Goal: Task Accomplishment & Management: Complete application form

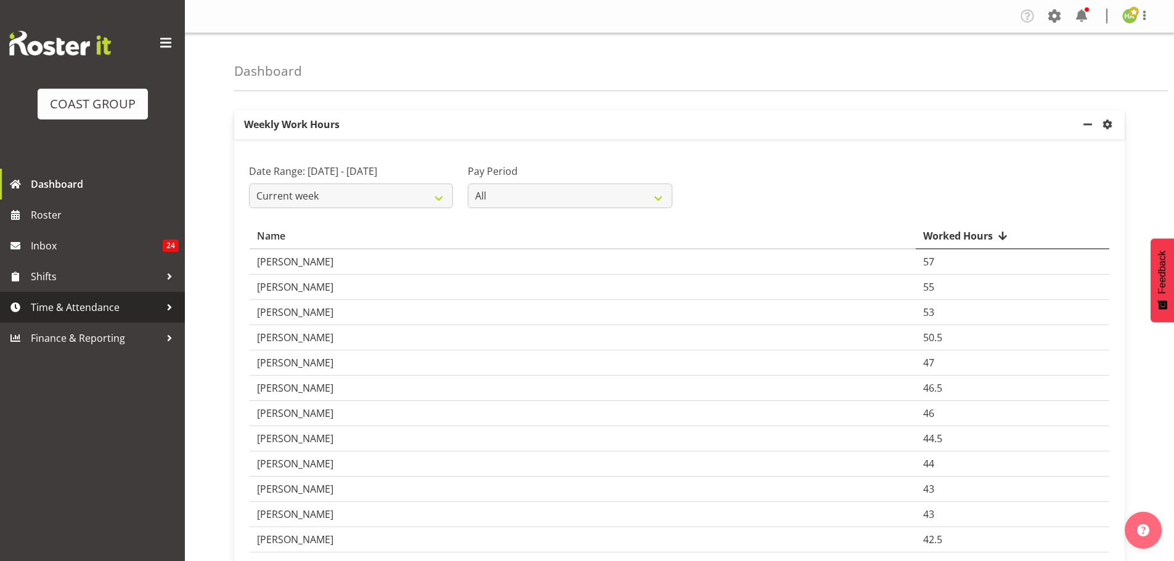
click at [83, 308] on span "Time & Attendance" at bounding box center [95, 307] width 129 height 18
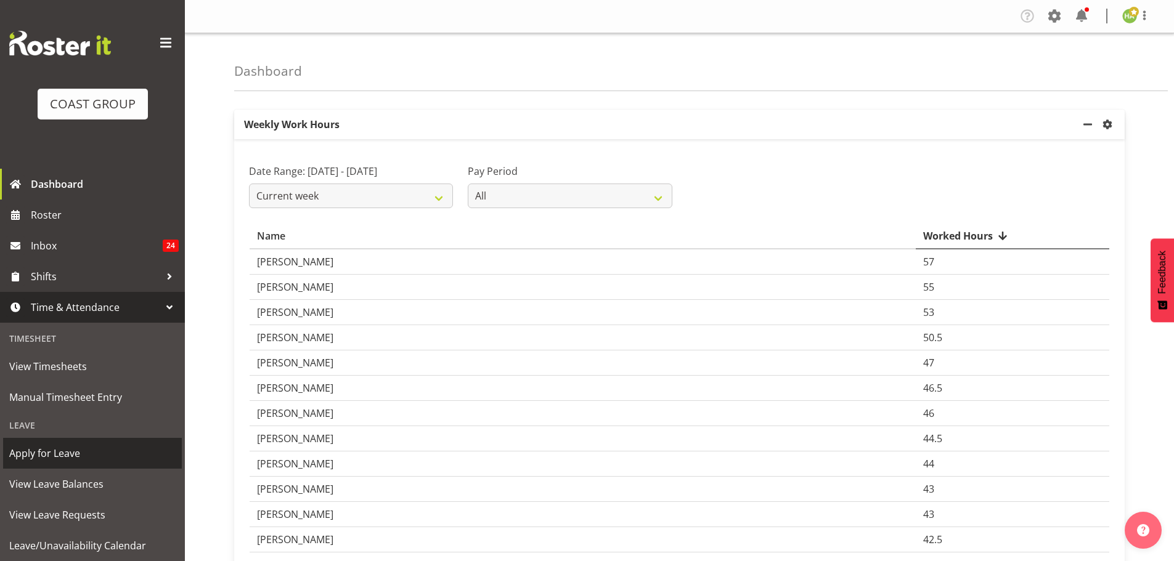
click at [83, 454] on span "Apply for Leave" at bounding box center [92, 453] width 166 height 18
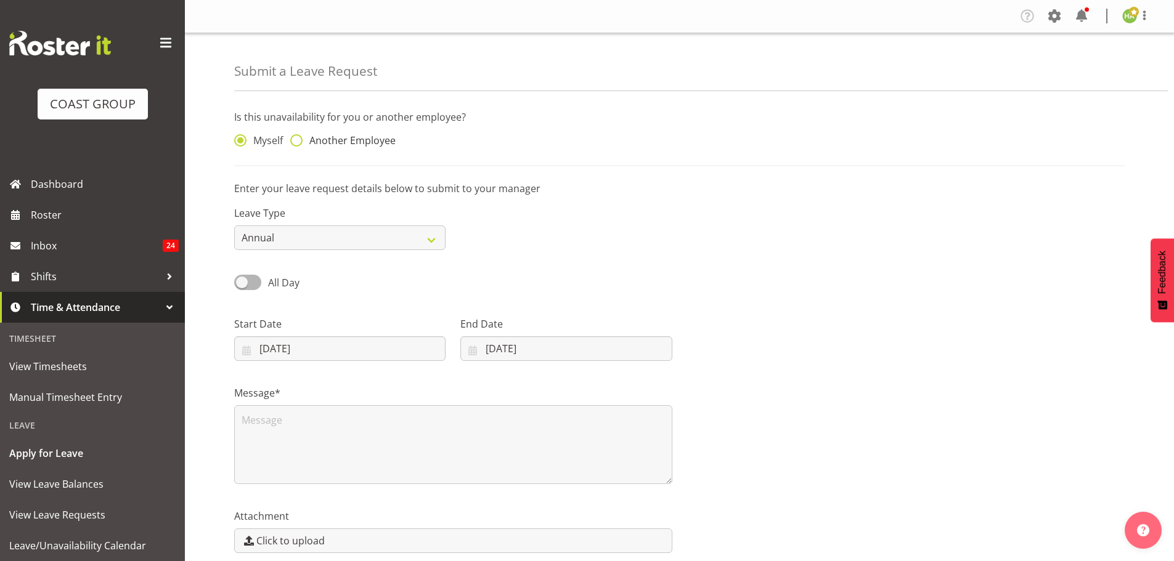
click at [301, 136] on span at bounding box center [296, 140] width 12 height 12
click at [298, 137] on input "Another Employee" at bounding box center [294, 141] width 8 height 8
radio input "true"
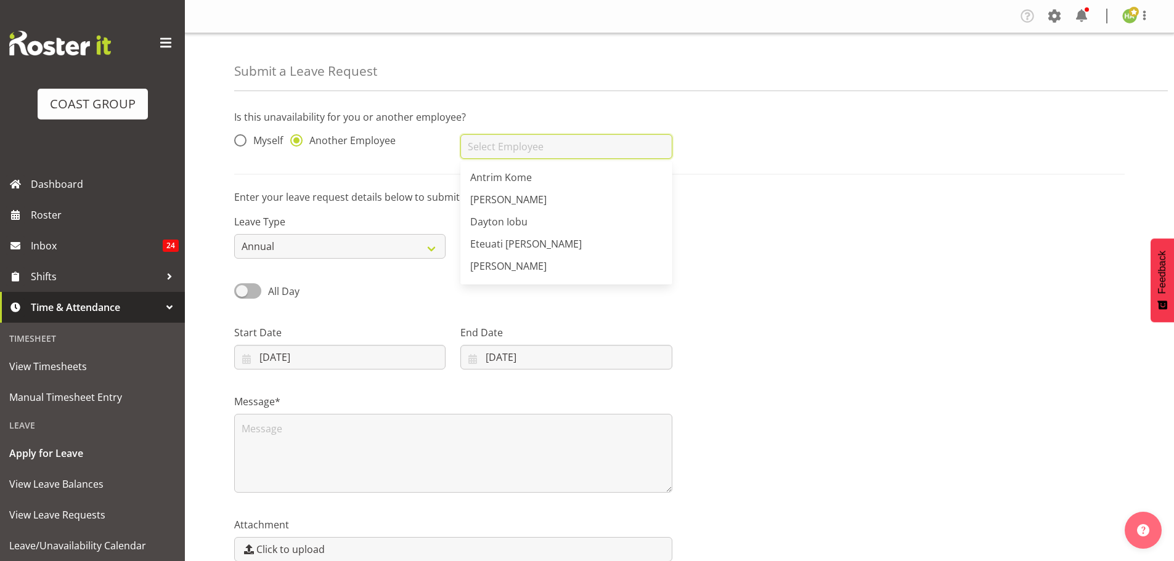
click at [519, 148] on input "text" at bounding box center [565, 146] width 211 height 25
click at [530, 250] on span "Eteuati [PERSON_NAME]" at bounding box center [526, 244] width 112 height 14
type input "Eteuati [PERSON_NAME]"
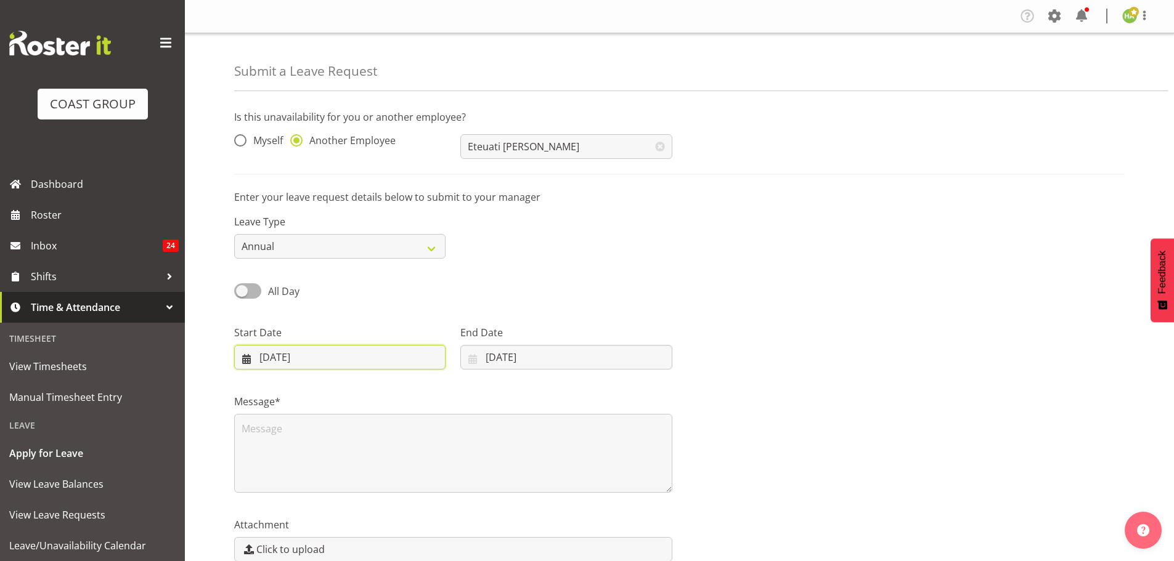
click at [247, 364] on input "12/08/2025" at bounding box center [339, 357] width 211 height 25
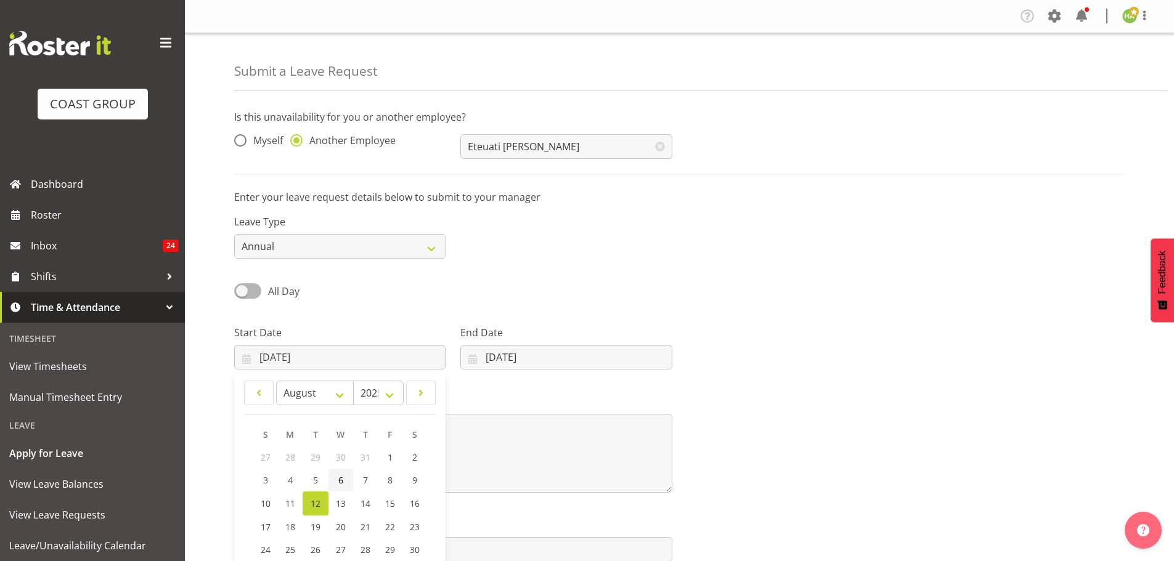
click at [345, 480] on link "6" at bounding box center [340, 480] width 25 height 23
type input "06/08/2025"
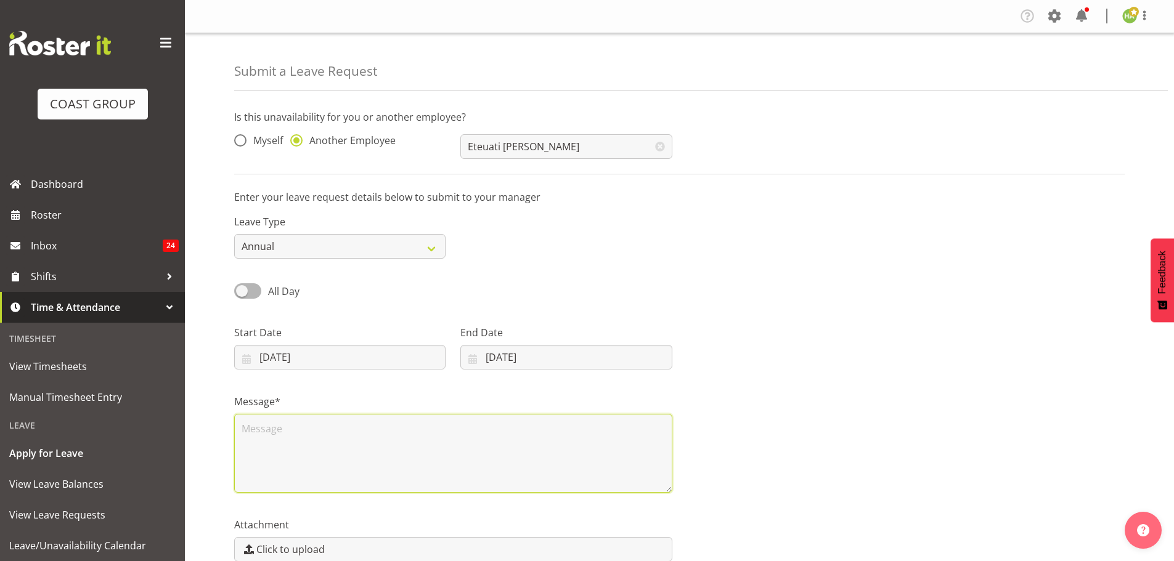
click at [273, 444] on textarea at bounding box center [453, 453] width 438 height 79
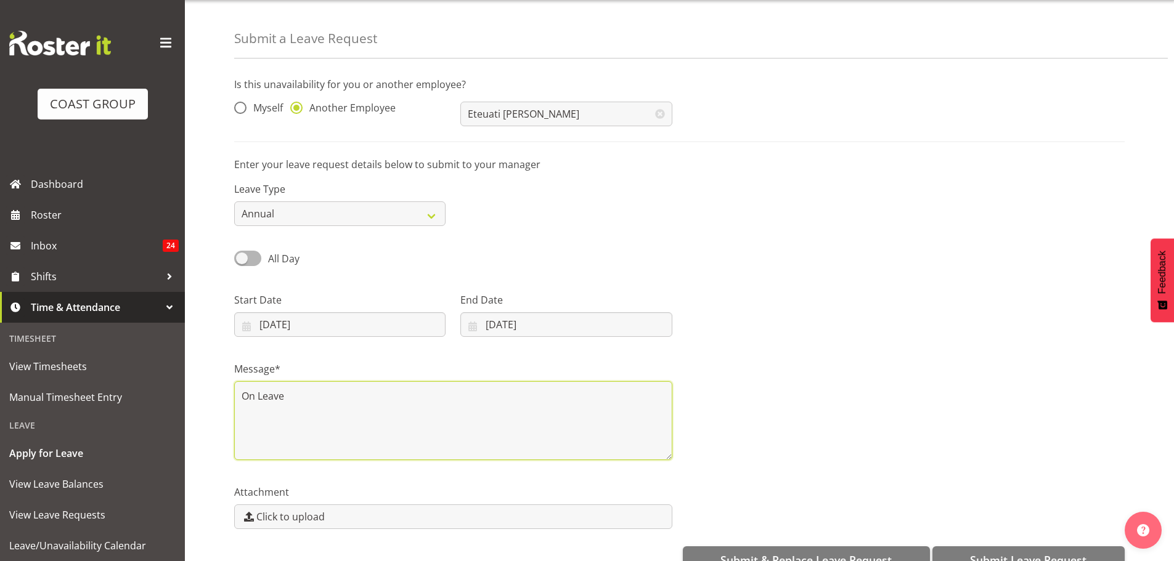
scroll to position [63, 0]
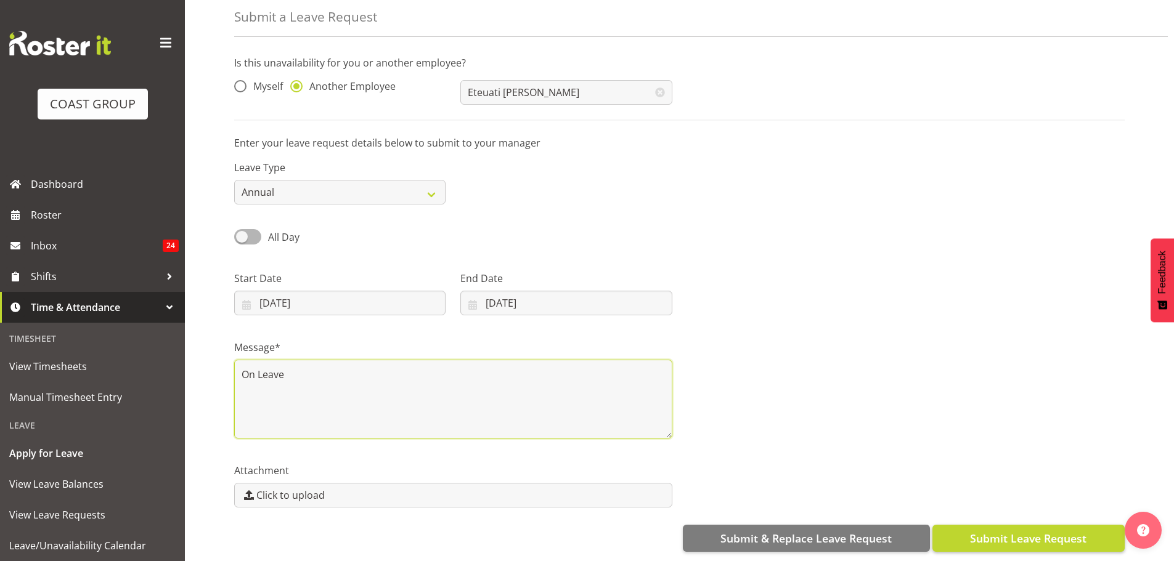
type textarea "On Leave"
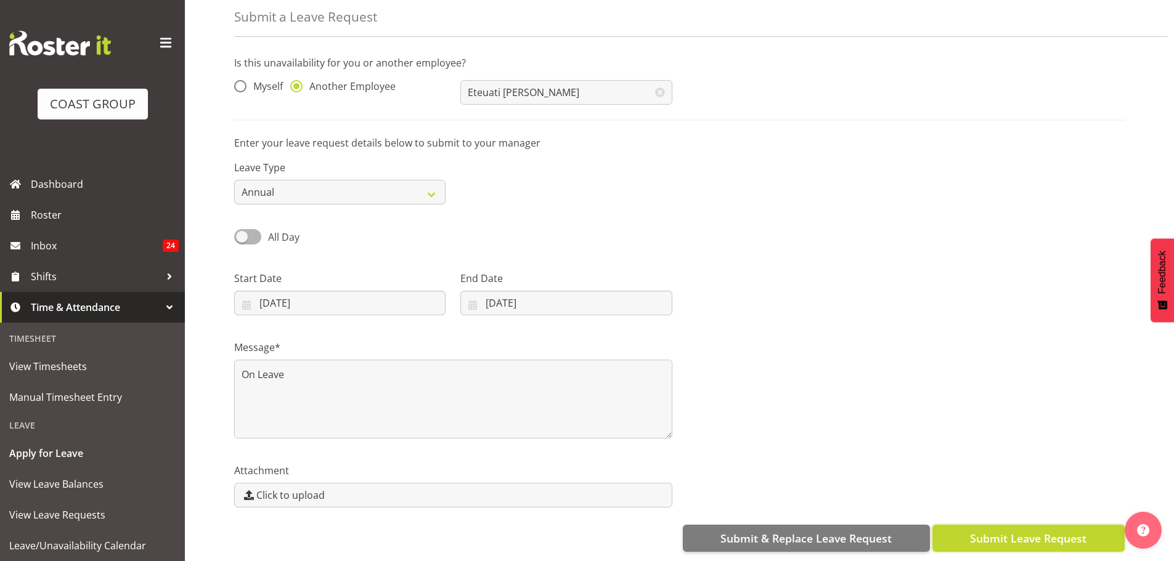
click at [1009, 531] on span "Submit Leave Request" at bounding box center [1028, 539] width 116 height 16
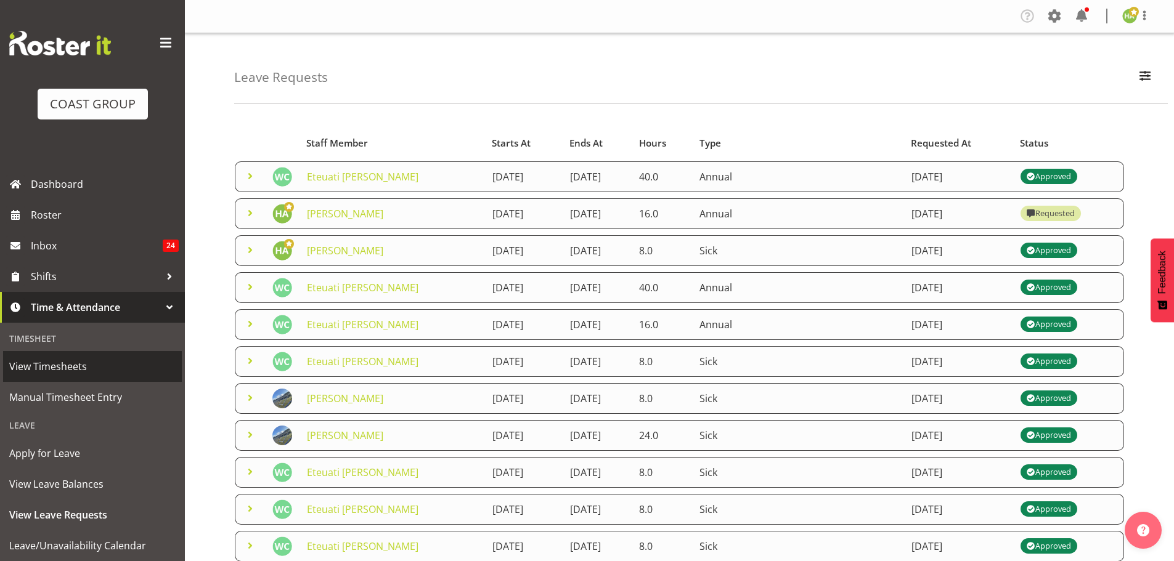
click at [67, 367] on span "View Timesheets" at bounding box center [92, 366] width 166 height 18
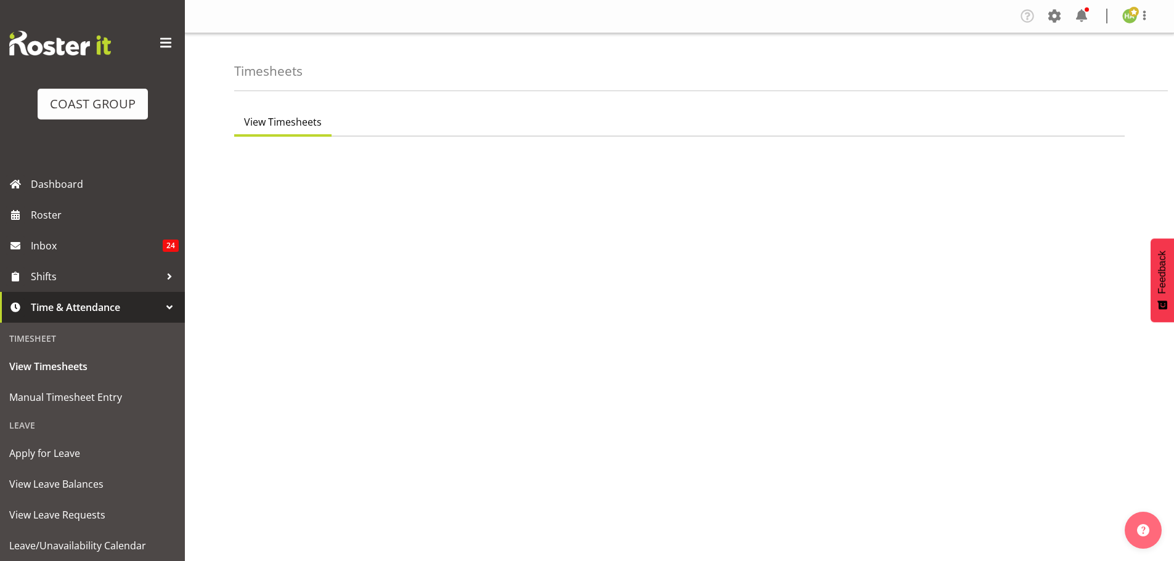
select select "115"
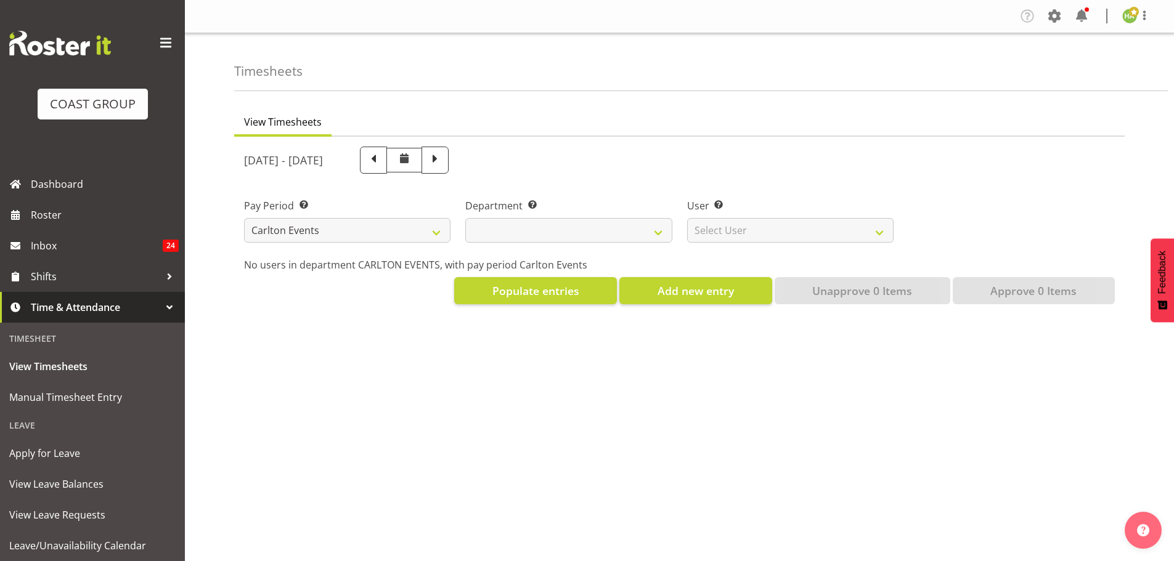
select select
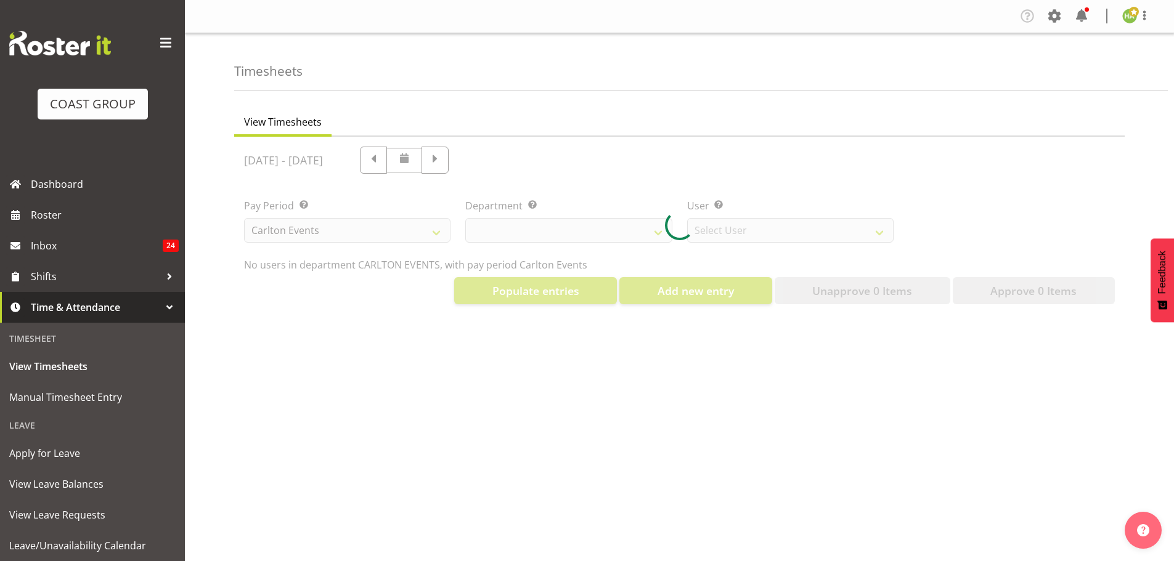
select select "11361"
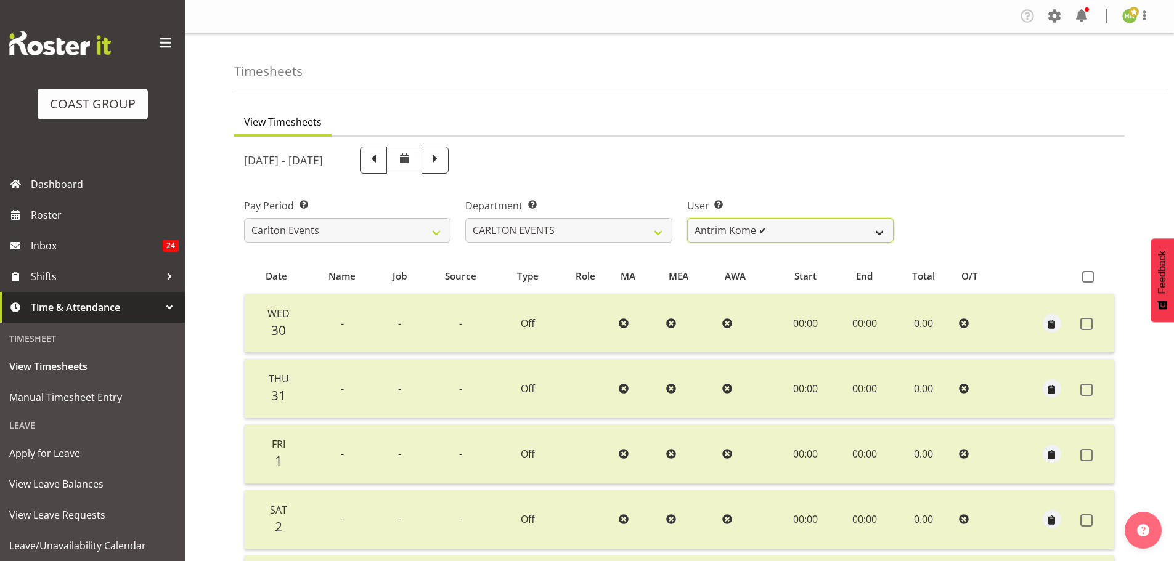
click at [731, 229] on select "Antrim Kome ✔ Collin Amani ✔ Dayton Iobu ✔ Eteuati Waddie Carlton ✔ Hendrix Ama…" at bounding box center [790, 230] width 206 height 25
click at [422, 157] on span at bounding box center [404, 160] width 36 height 25
click at [443, 163] on span at bounding box center [435, 159] width 16 height 16
select select
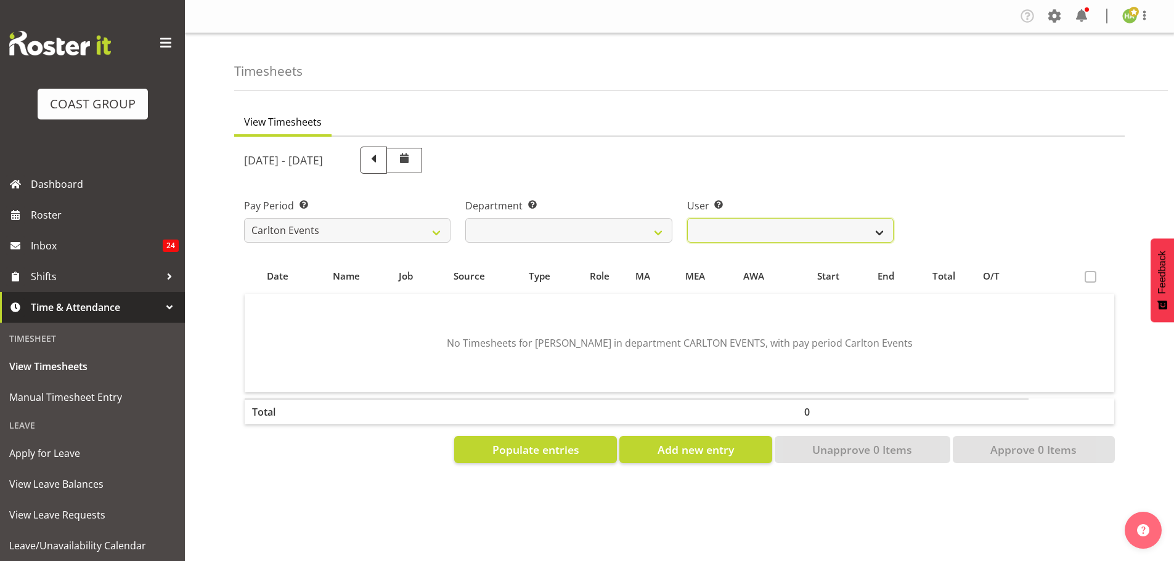
click at [781, 227] on select "Antrim Kome ❌ Collin Amani ❌ Dayton Iobu ❌ Eteuati Waddie Carlton ❌ Hendrix Ama…" at bounding box center [790, 230] width 206 height 25
select select "5073"
click at [687, 218] on select "Antrim Kome ❌ Collin Amani ❌ Dayton Iobu ❌ Eteuati Waddie Carlton ❌ Hendrix Ama…" at bounding box center [790, 230] width 206 height 25
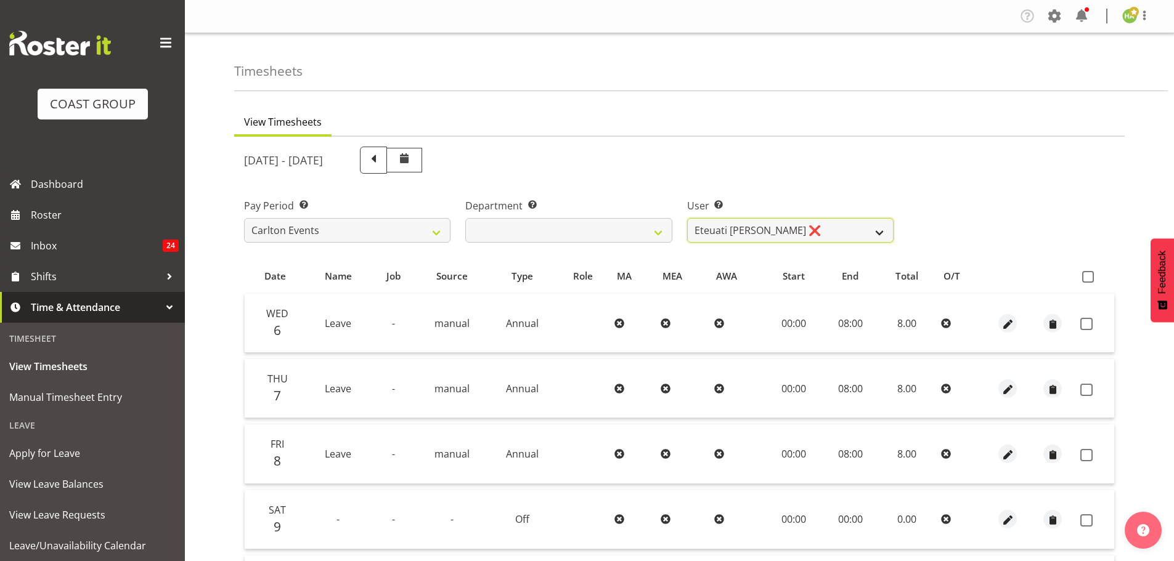
click at [768, 233] on select "Antrim Kome ❌ Collin Amani ❌ Dayton Iobu ❌ Eteuati Waddie Carlton ❌ Hendrix Ama…" at bounding box center [790, 230] width 206 height 25
click at [75, 460] on span "Apply for Leave" at bounding box center [92, 453] width 166 height 18
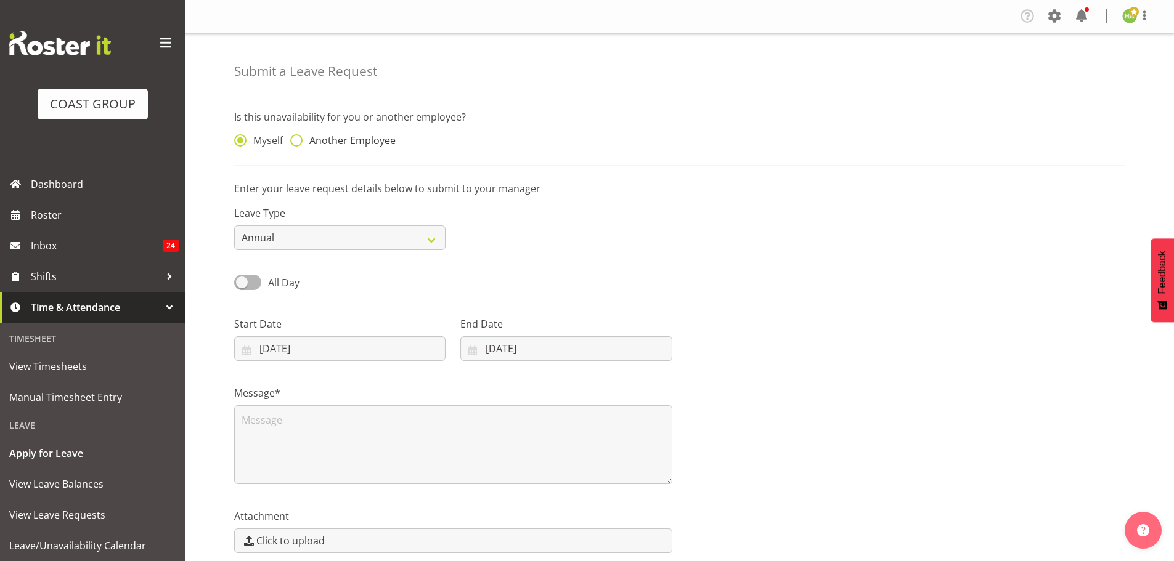
click at [299, 136] on span at bounding box center [296, 140] width 12 height 12
click at [298, 137] on input "Another Employee" at bounding box center [294, 141] width 8 height 8
radio input "true"
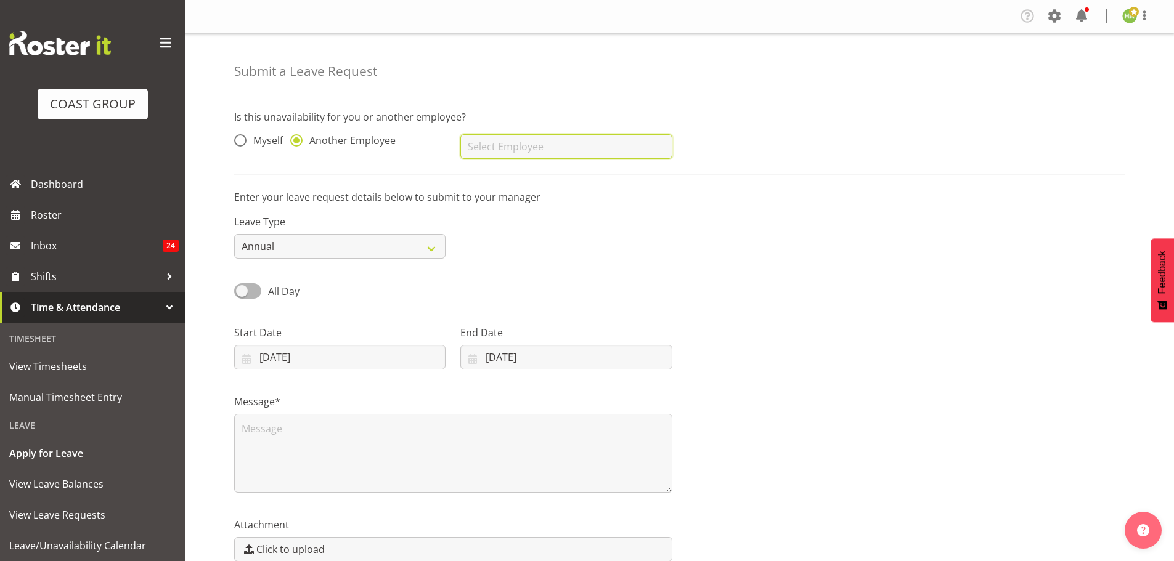
click at [502, 150] on input "text" at bounding box center [565, 146] width 211 height 25
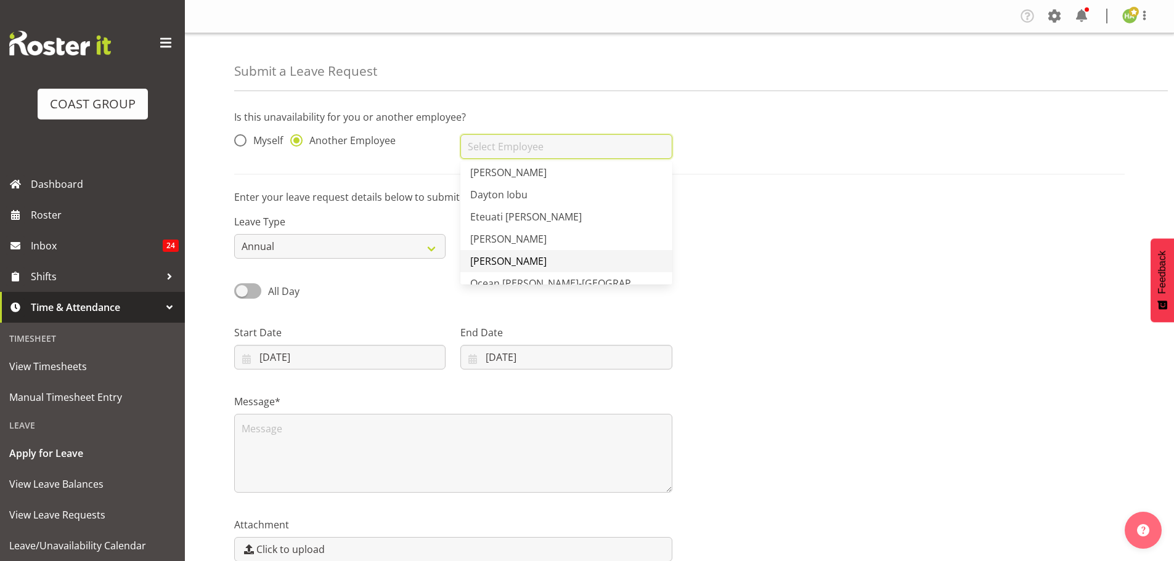
scroll to position [42, 0]
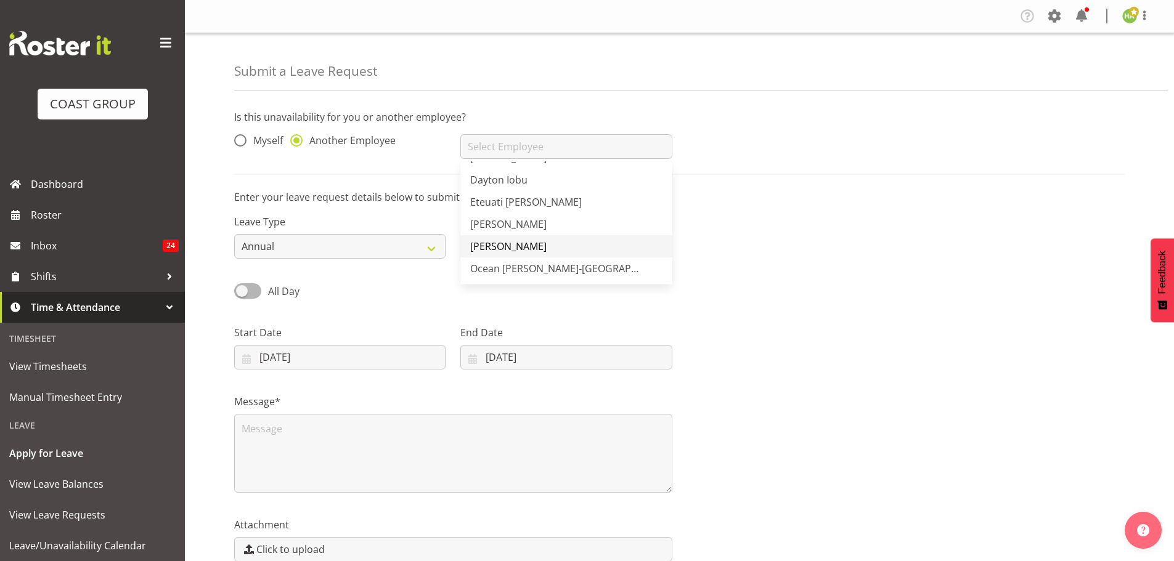
click at [527, 244] on link "[PERSON_NAME]" at bounding box center [565, 246] width 211 height 22
type input "[PERSON_NAME]"
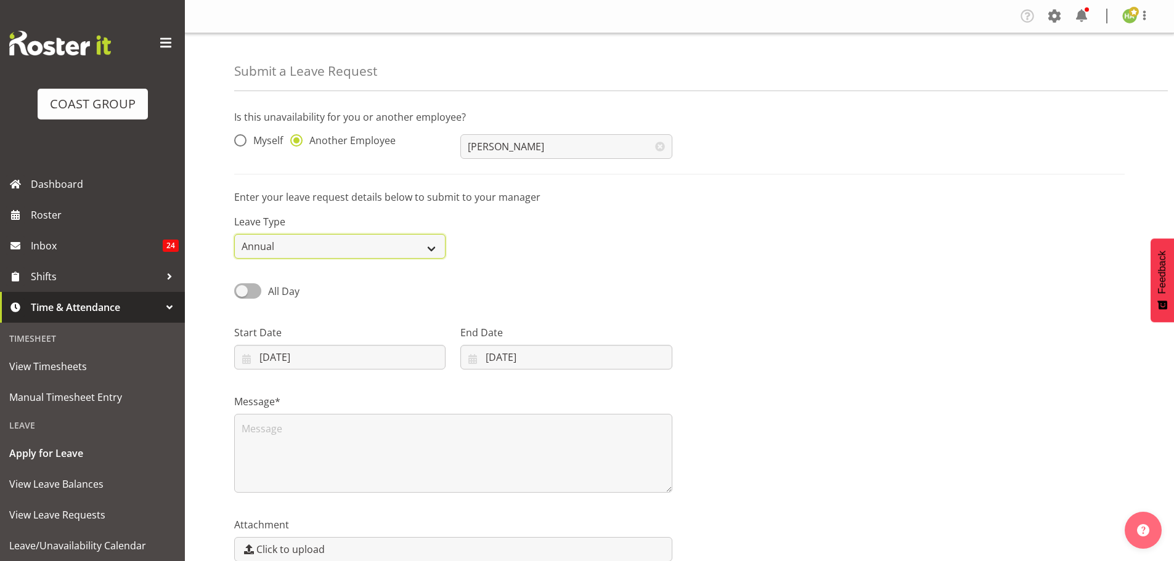
drag, startPoint x: 296, startPoint y: 242, endPoint x: 301, endPoint y: 256, distance: 14.6
click at [296, 243] on select "Annual Sick Leave Without Pay Bereavement Domestic Violence Parental Jury Servi…" at bounding box center [339, 246] width 211 height 25
select select "Sick"
click at [234, 234] on select "Annual Sick Leave Without Pay Bereavement Domestic Violence Parental Jury Servi…" at bounding box center [339, 246] width 211 height 25
click at [248, 357] on input "12/08/2025" at bounding box center [339, 357] width 211 height 25
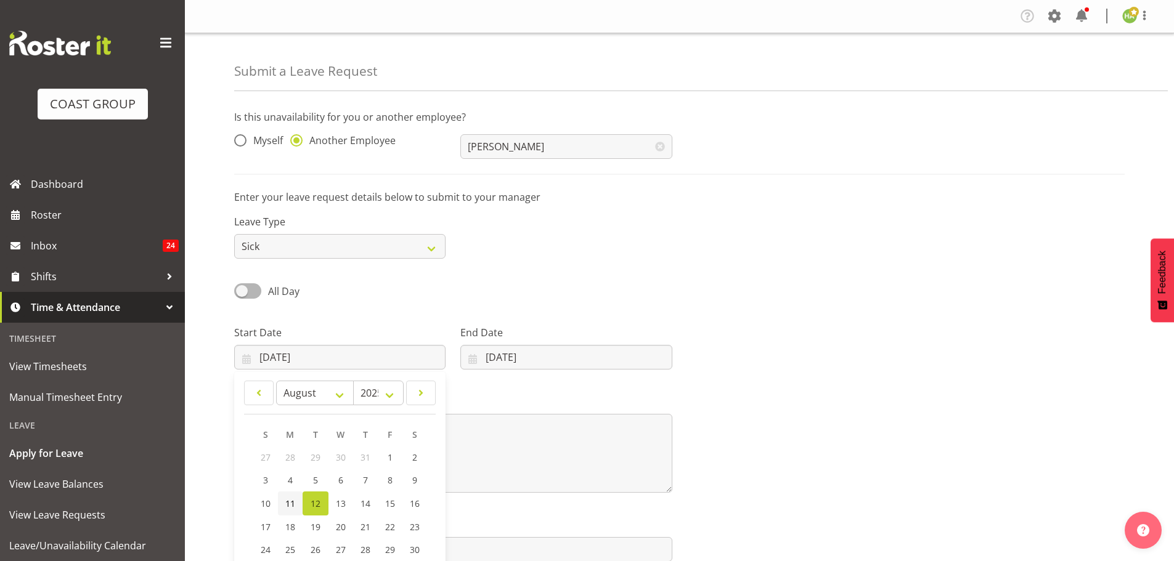
click at [294, 506] on span "11" at bounding box center [290, 504] width 10 height 12
type input "11/08/2025"
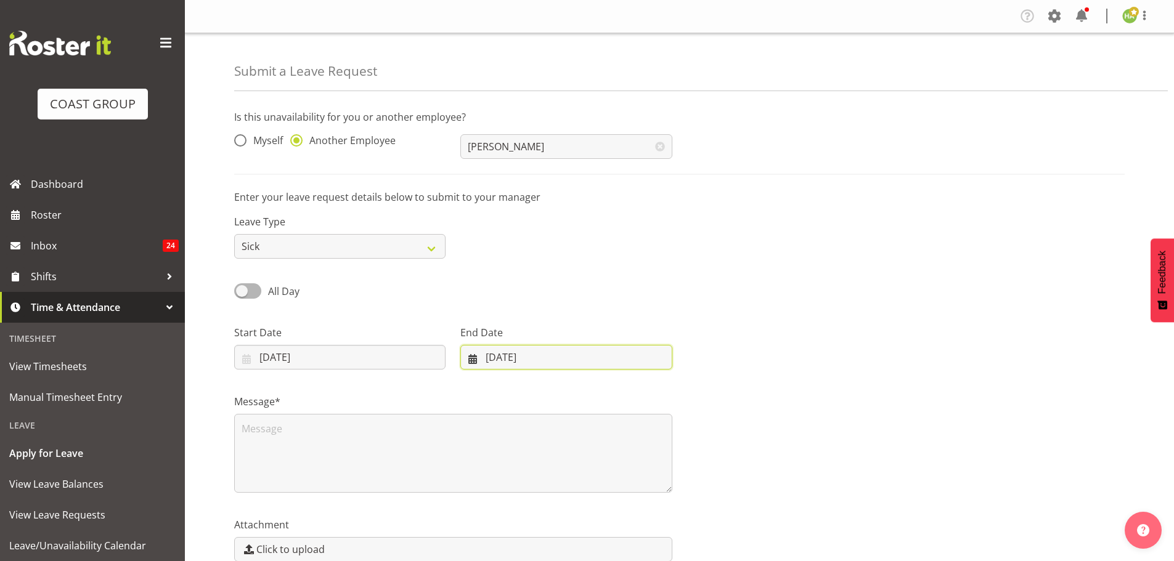
click at [505, 351] on input "12/08/2025" at bounding box center [565, 357] width 211 height 25
click at [510, 504] on span "11" at bounding box center [509, 504] width 10 height 12
type input "11/08/2025"
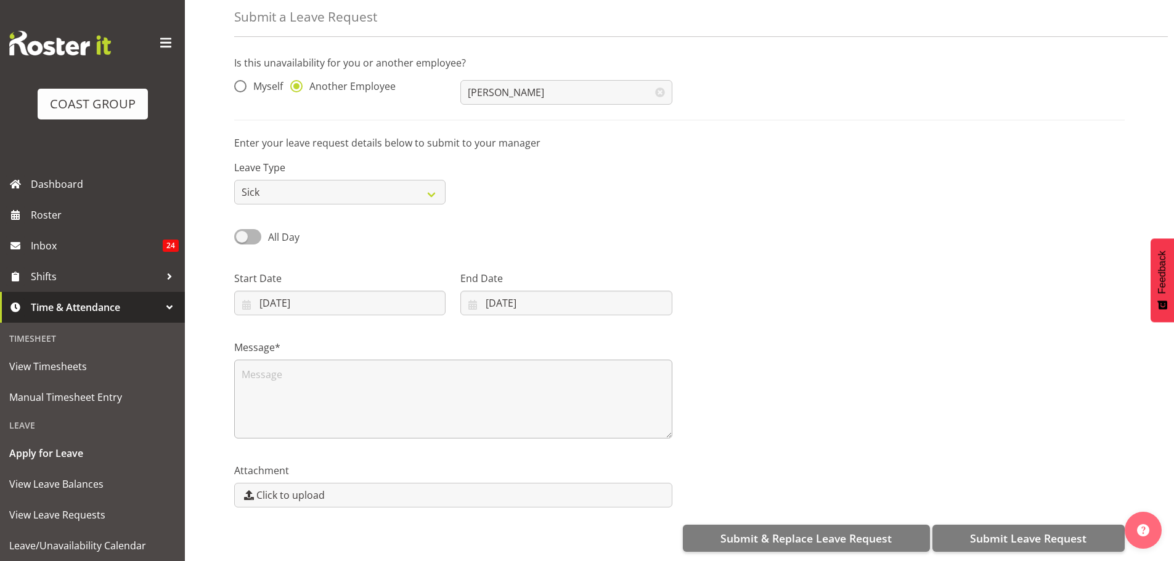
scroll to position [63, 0]
click at [298, 369] on textarea at bounding box center [453, 399] width 438 height 79
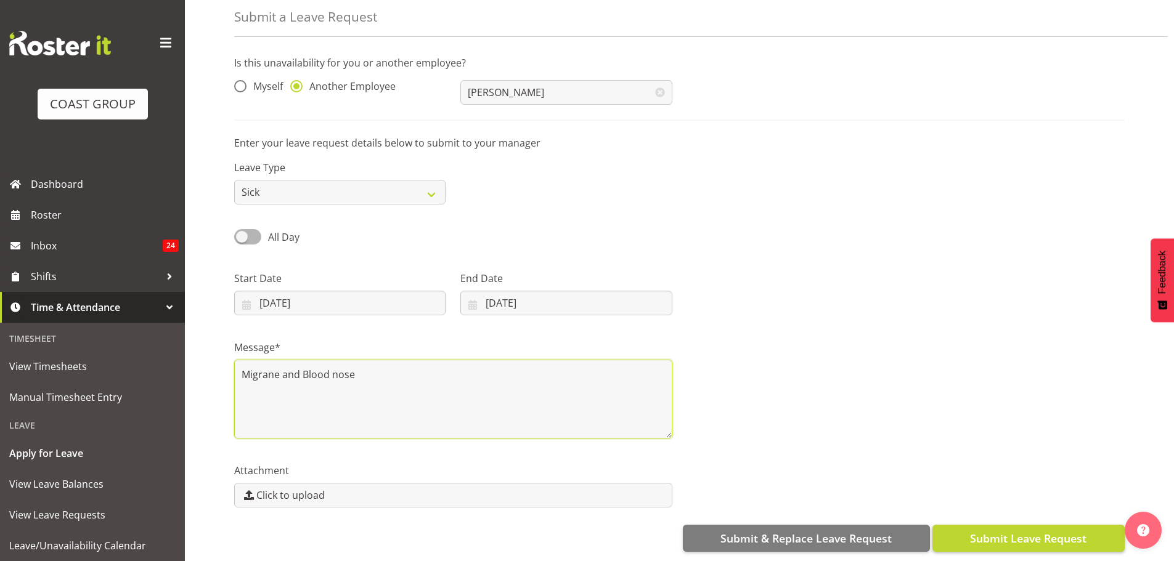
type textarea "Migrane and Blood nose"
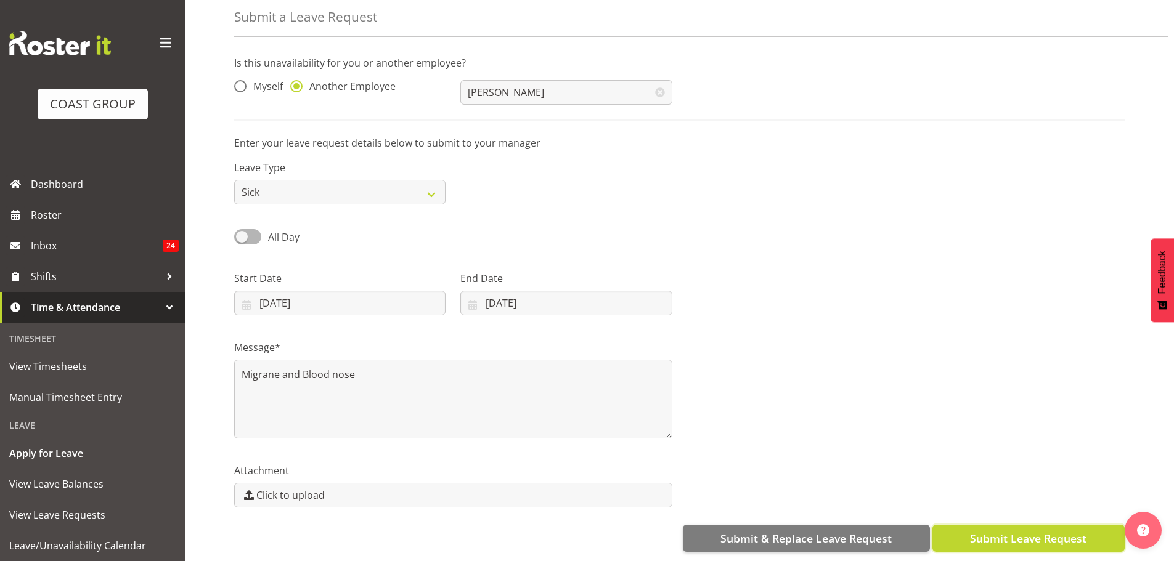
click at [989, 531] on span "Submit Leave Request" at bounding box center [1028, 539] width 116 height 16
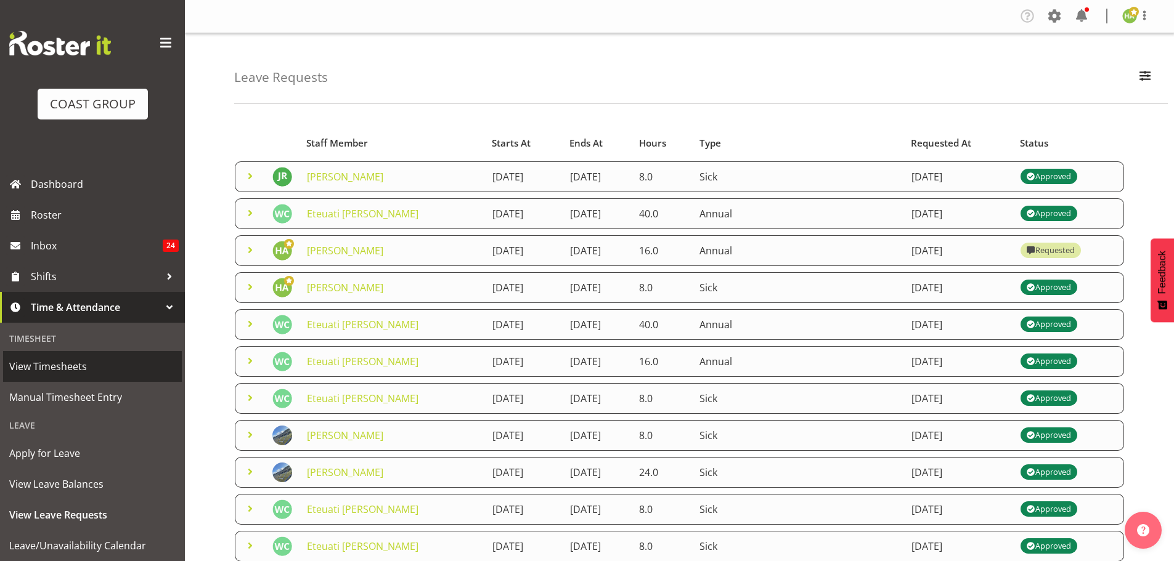
click at [89, 370] on span "View Timesheets" at bounding box center [92, 366] width 166 height 18
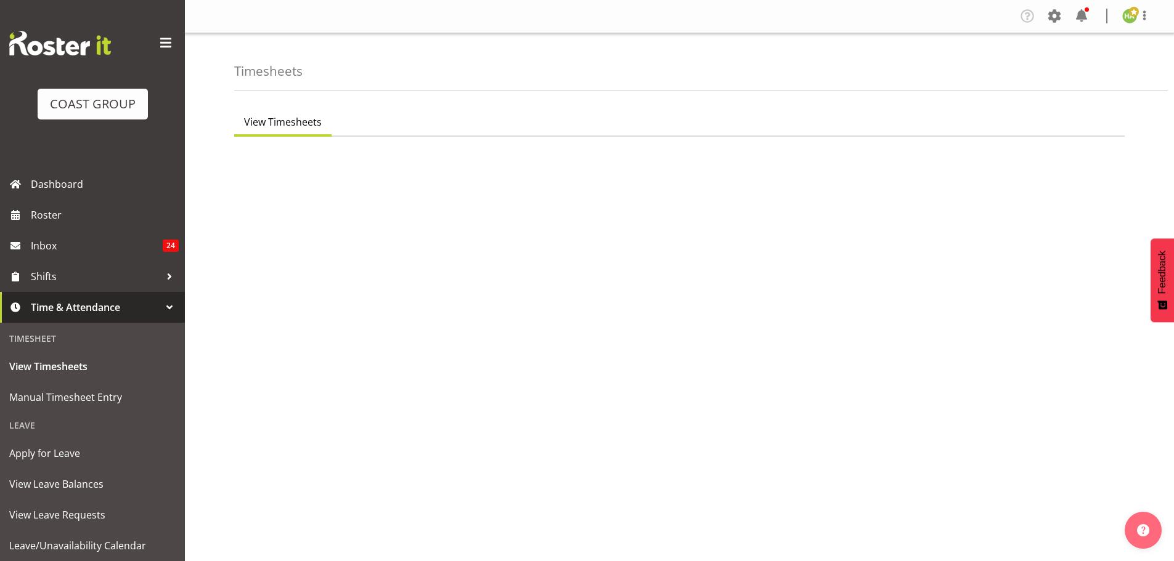
select select "115"
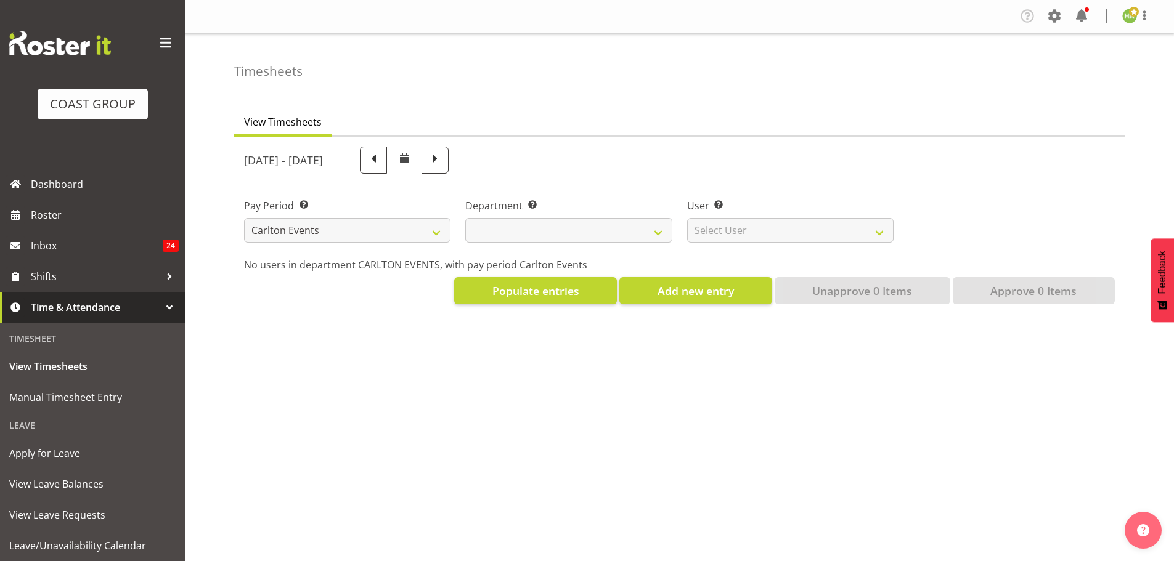
select select
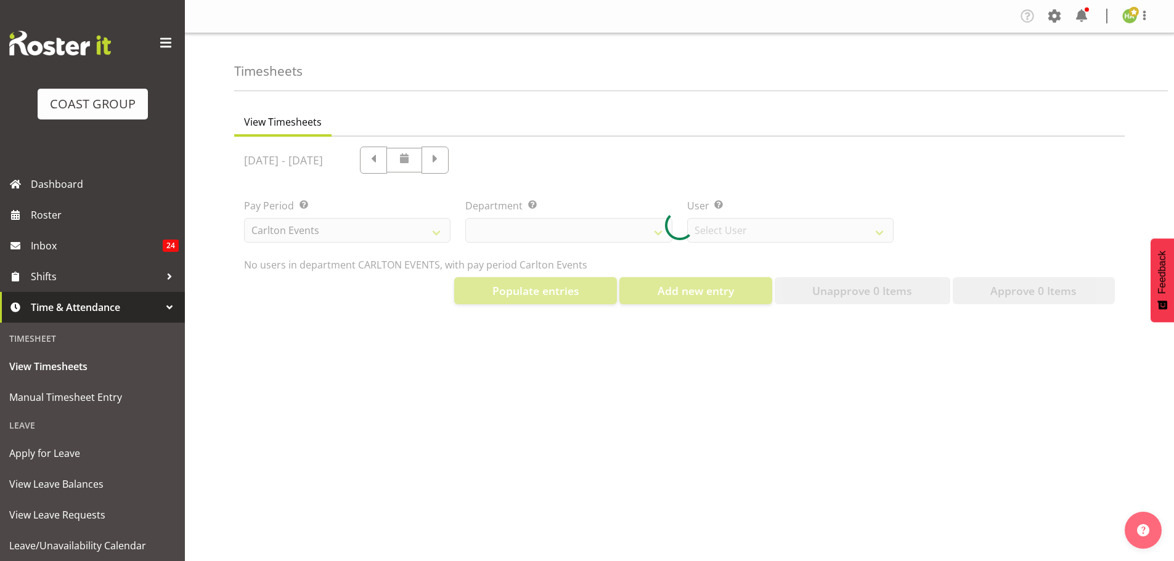
select select "11361"
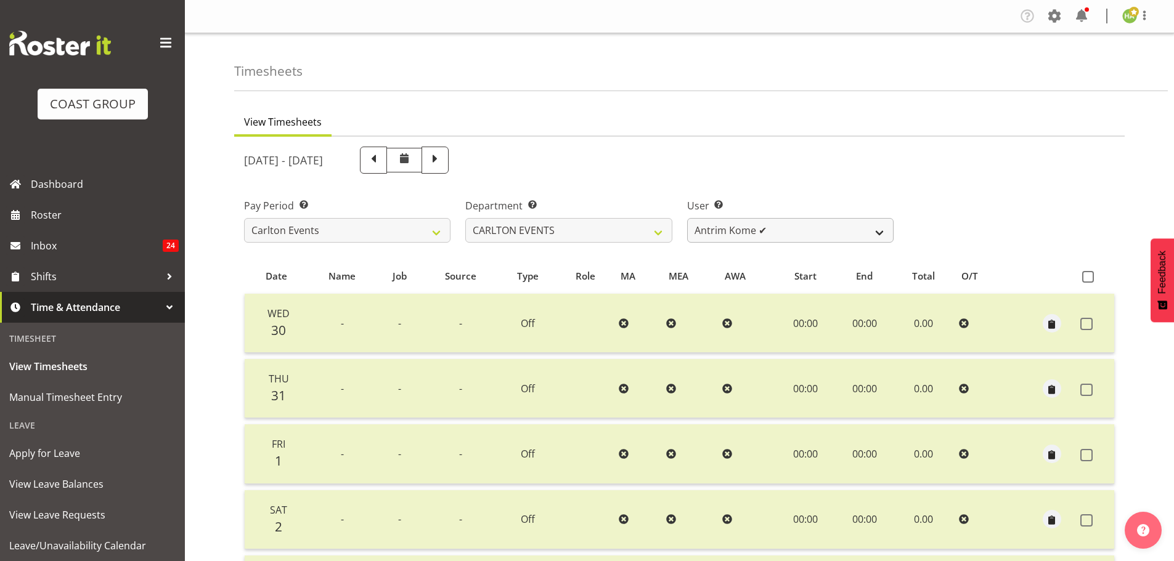
click at [763, 232] on div "[DATE] - [DATE] Pay Period Select which pay period you would like to view. SLP …" at bounding box center [679, 477] width 871 height 677
click at [449, 166] on span at bounding box center [434, 160] width 27 height 27
select select
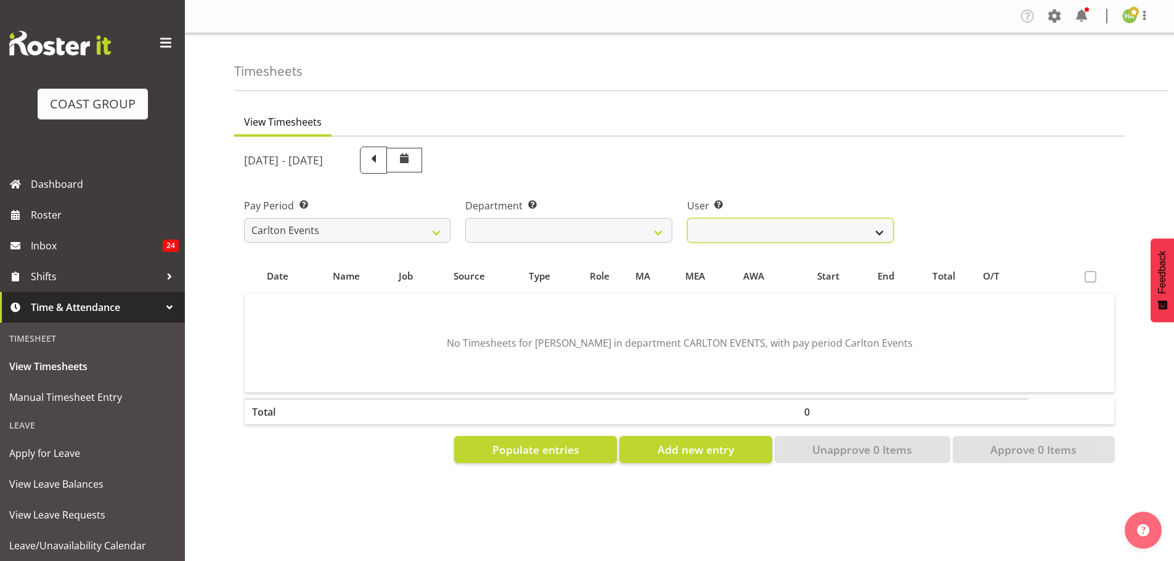
click at [762, 233] on select "Antrim Kome ❌ [PERSON_NAME] ❌ Dayton Iobu ❌ Eteuati [PERSON_NAME] ❌ [PERSON_NAM…" at bounding box center [790, 230] width 206 height 25
select select "11289"
click at [687, 218] on select "Antrim Kome ❌ [PERSON_NAME] ❌ Dayton Iobu ❌ Eteuati [PERSON_NAME] ❌ [PERSON_NAM…" at bounding box center [790, 230] width 206 height 25
